Goal: Transaction & Acquisition: Subscribe to service/newsletter

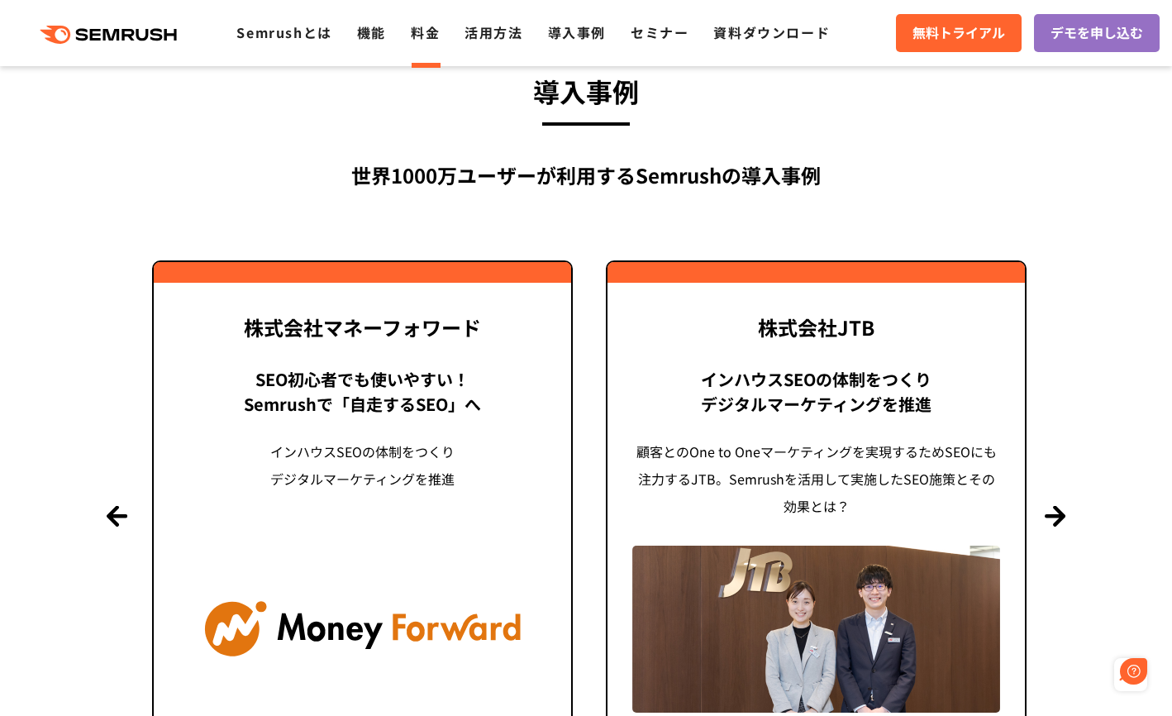
click at [411, 26] on link "料金" at bounding box center [425, 32] width 29 height 20
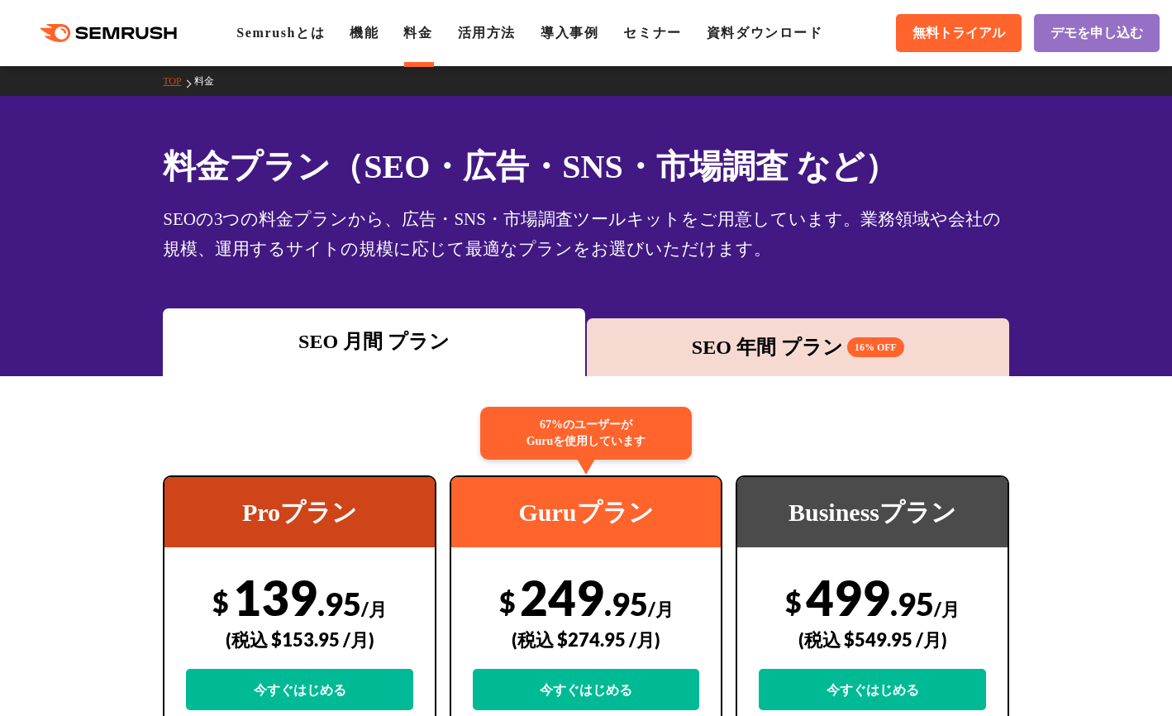
click at [757, 332] on div "SEO 年間 プラン 16% OFF" at bounding box center [798, 347] width 406 height 30
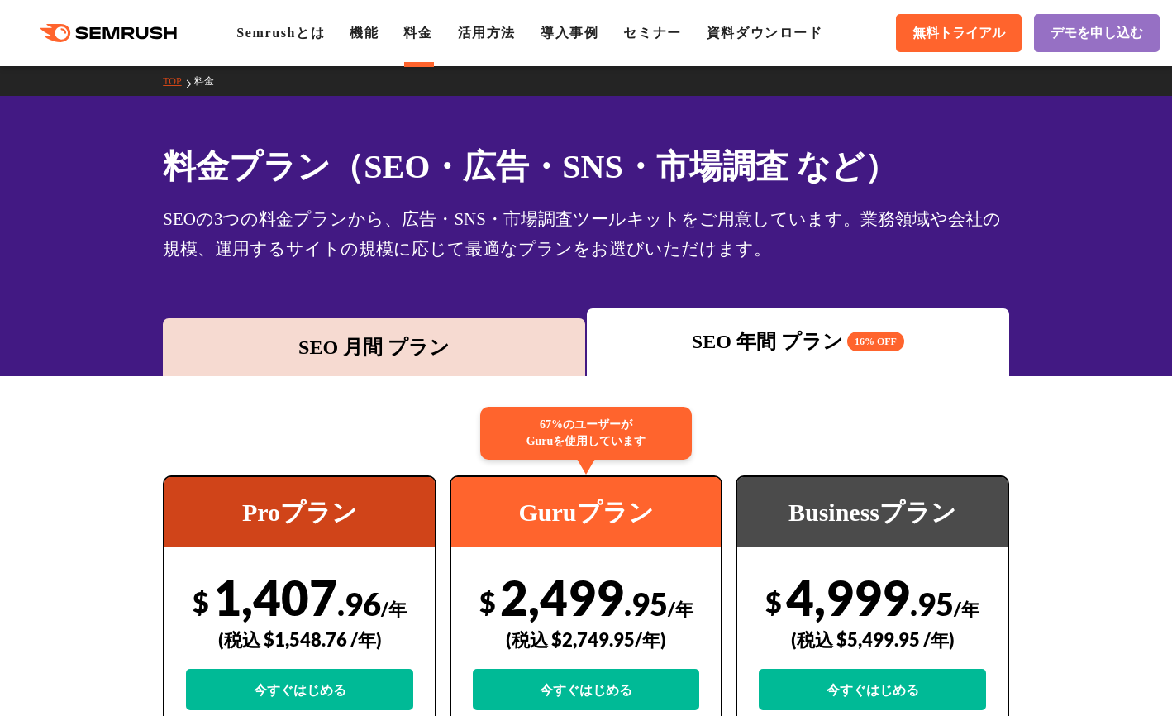
click at [440, 332] on div "SEO 月間 プラン" at bounding box center [374, 347] width 406 height 30
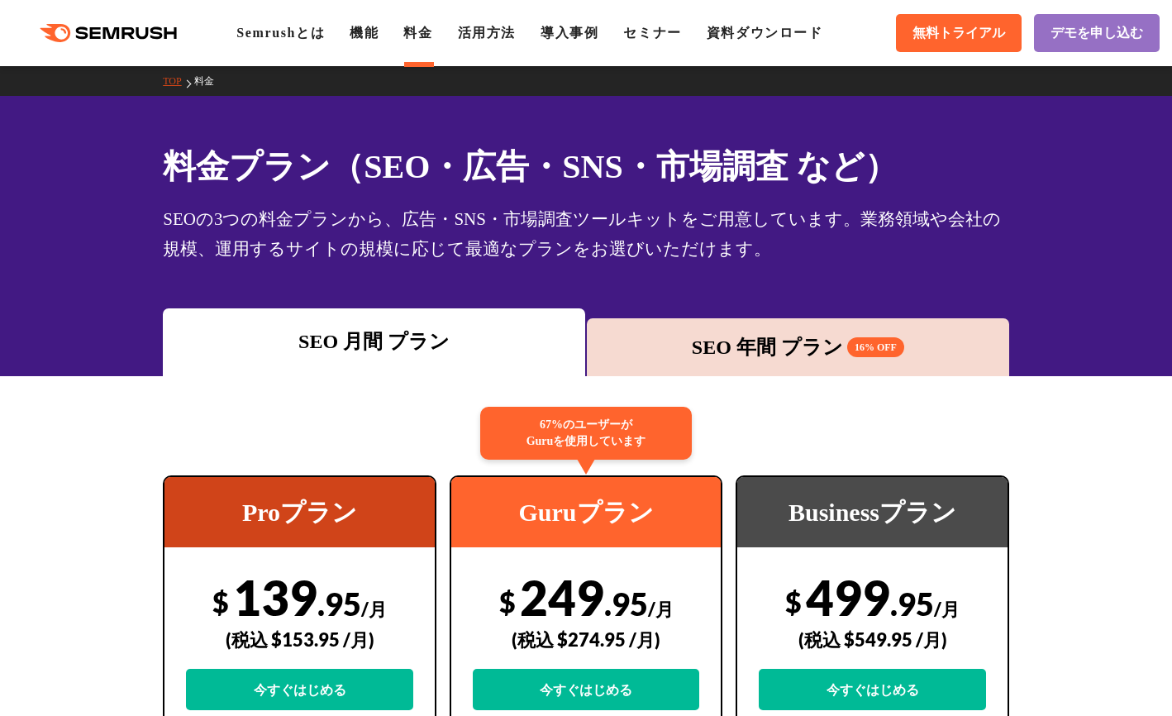
click at [707, 332] on div "SEO 年間 プラン 16% OFF" at bounding box center [798, 347] width 406 height 30
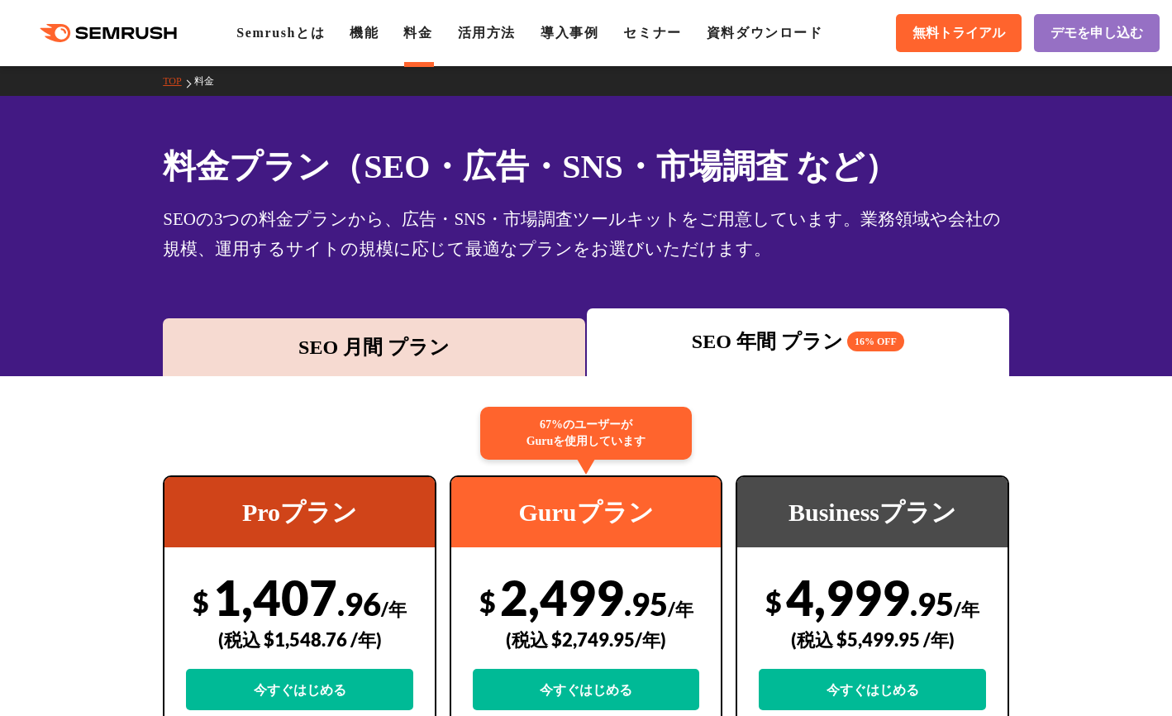
click at [474, 332] on div "SEO 月間 プラン" at bounding box center [374, 347] width 406 height 30
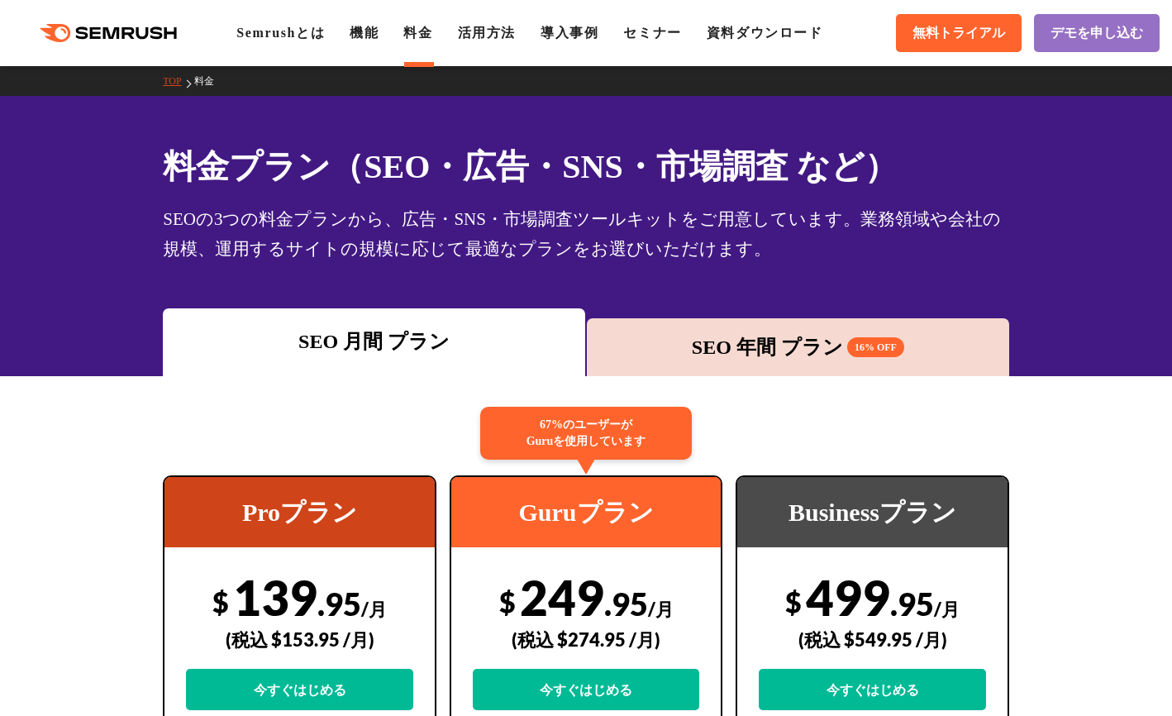
click at [666, 332] on div "SEO 年間 プラン 16% OFF" at bounding box center [798, 347] width 406 height 30
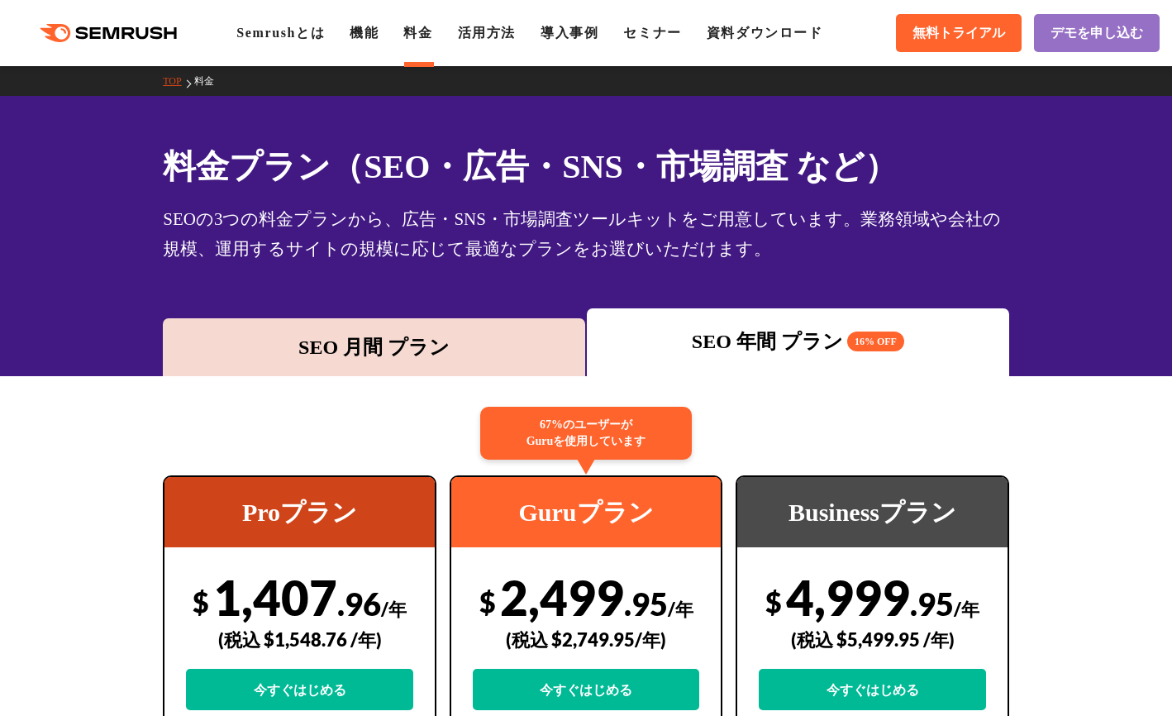
click at [465, 332] on div "SEO 月間 プラン" at bounding box center [374, 347] width 406 height 30
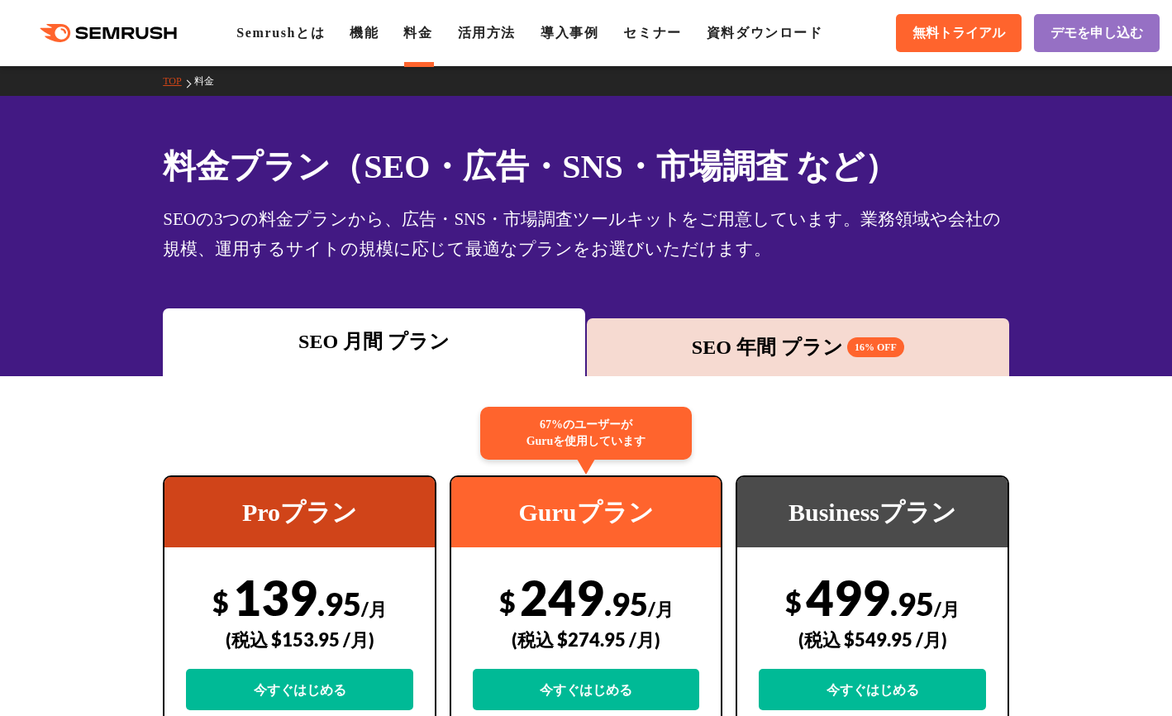
click at [694, 318] on div "SEO 年間 プラン 16% OFF" at bounding box center [798, 347] width 422 height 58
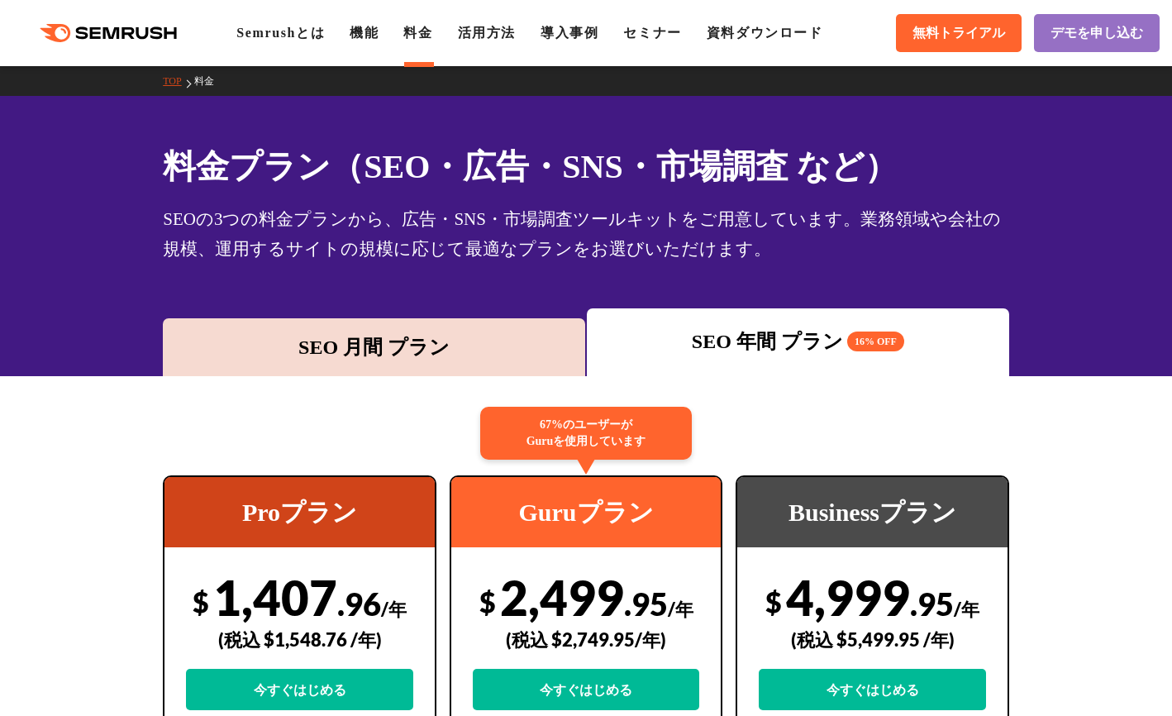
click at [496, 332] on div "SEO 月間 プラン" at bounding box center [374, 347] width 406 height 30
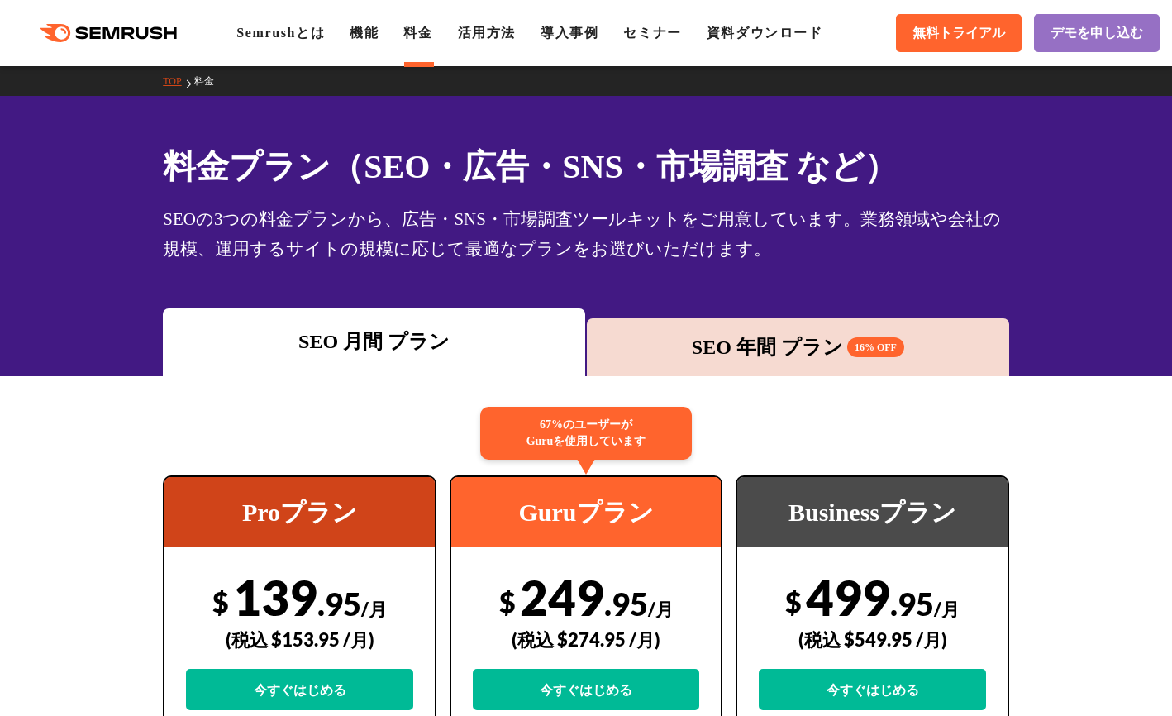
click at [638, 332] on div "SEO 年間 プラン 16% OFF" at bounding box center [798, 347] width 406 height 30
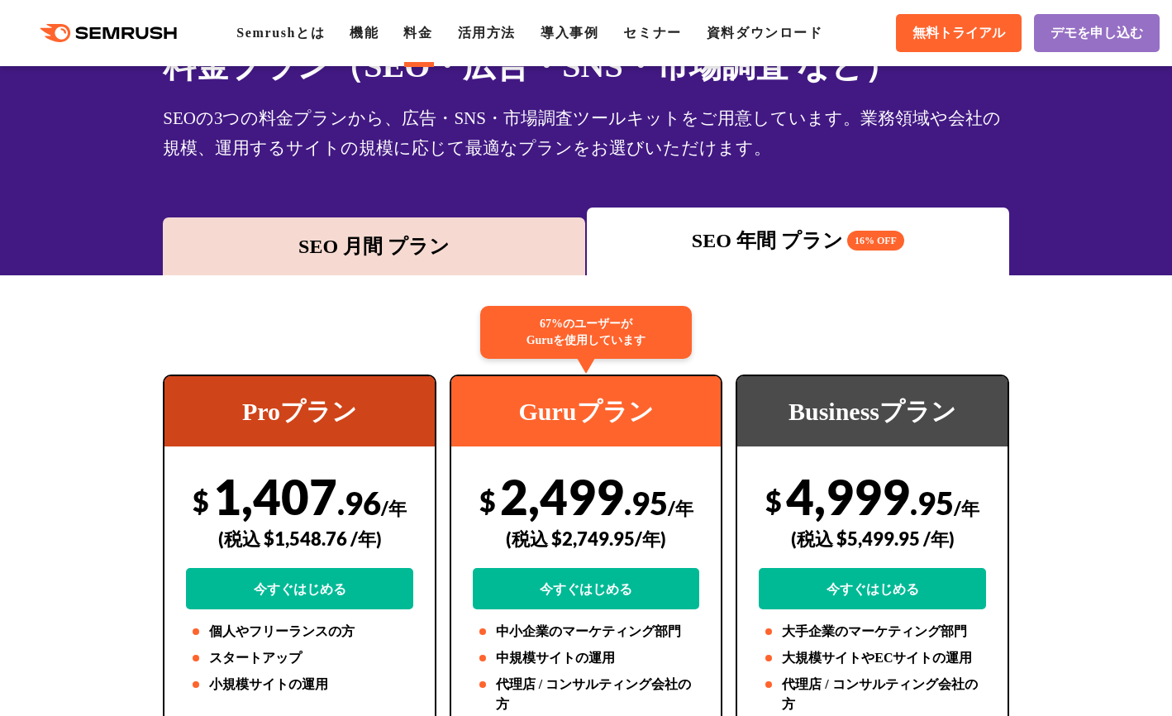
scroll to position [138, 0]
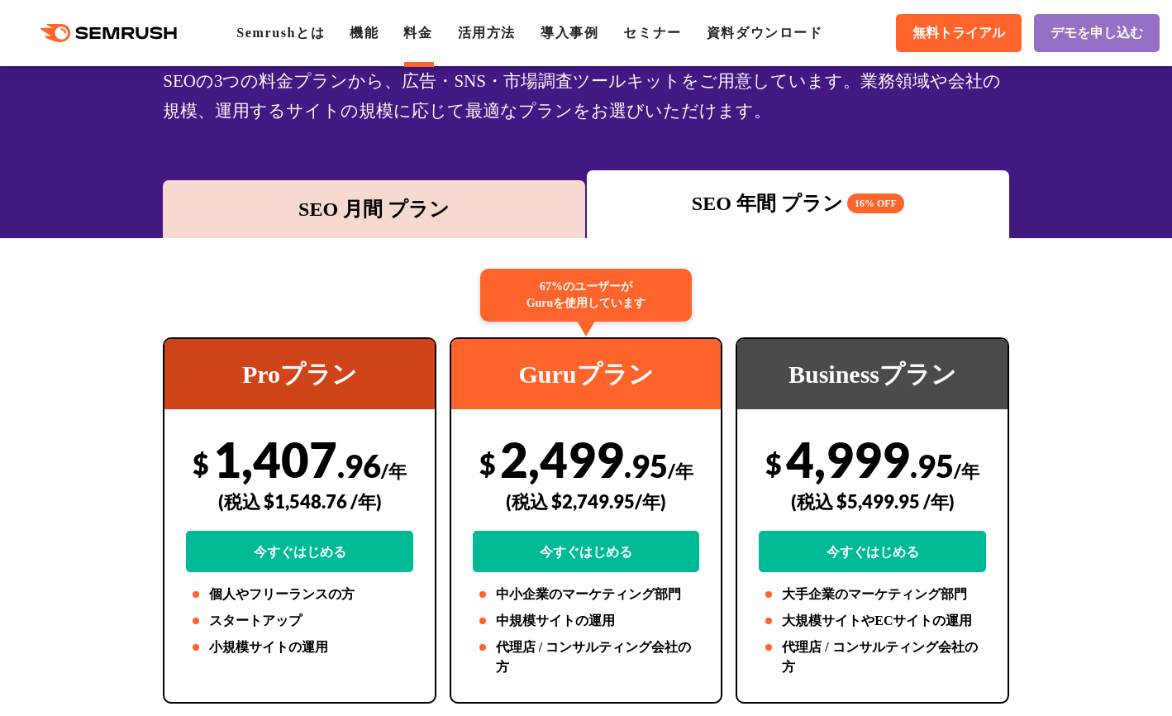
click at [512, 194] on div "SEO 月間 プラン" at bounding box center [374, 209] width 406 height 30
